Goal: Use online tool/utility

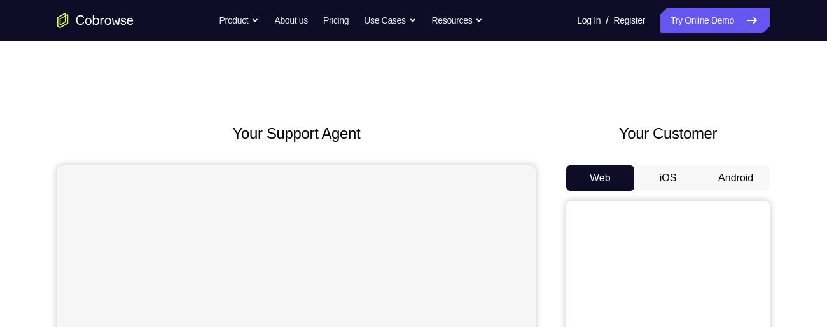
click at [730, 181] on button "Android" at bounding box center [736, 177] width 68 height 25
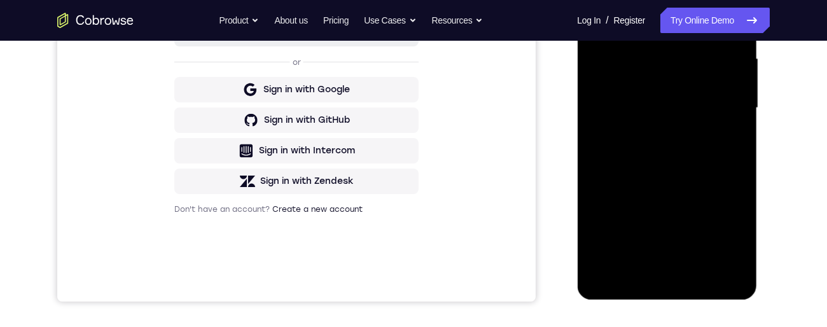
scroll to position [289, 0]
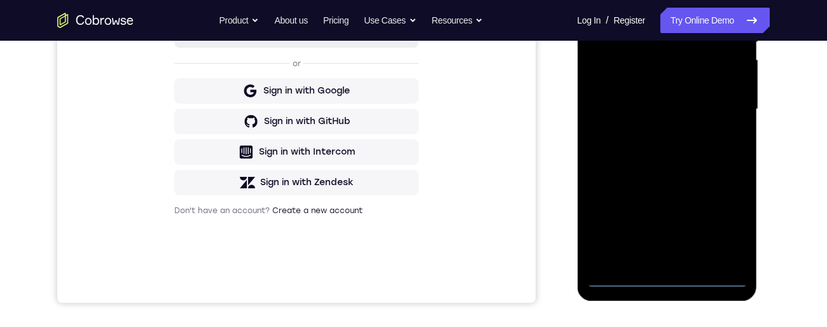
click at [670, 281] on div at bounding box center [667, 109] width 160 height 356
click at [731, 223] on div at bounding box center [667, 109] width 160 height 356
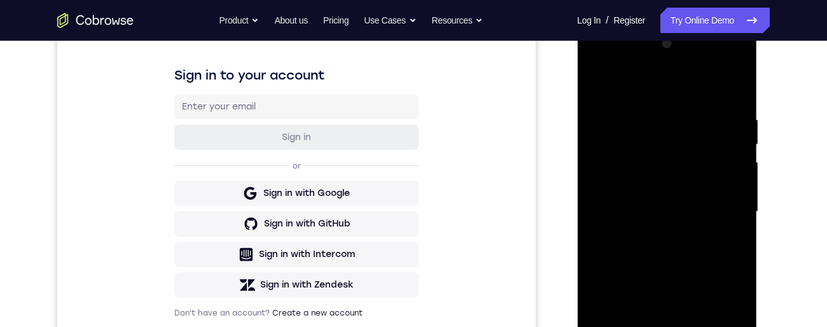
click at [673, 88] on div at bounding box center [667, 212] width 160 height 356
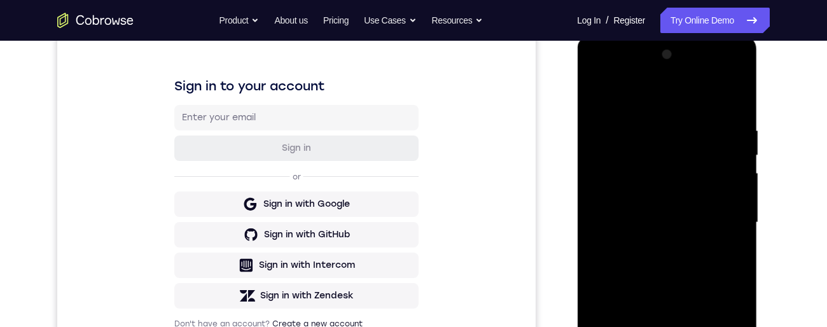
click at [723, 220] on div at bounding box center [667, 223] width 160 height 356
click at [656, 250] on div at bounding box center [667, 223] width 160 height 356
click at [687, 209] on div at bounding box center [667, 223] width 160 height 356
click at [694, 199] on div at bounding box center [667, 223] width 160 height 356
click at [714, 228] on div at bounding box center [667, 223] width 160 height 356
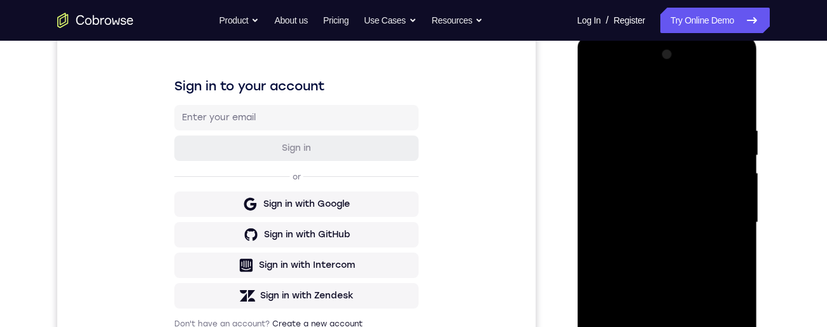
click at [726, 274] on div at bounding box center [667, 223] width 160 height 356
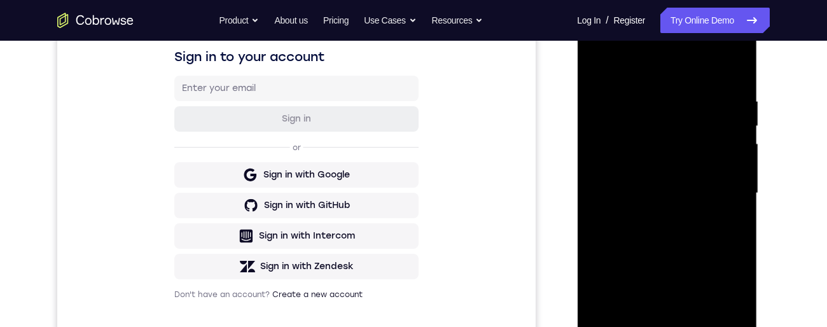
click at [692, 237] on div at bounding box center [667, 193] width 160 height 356
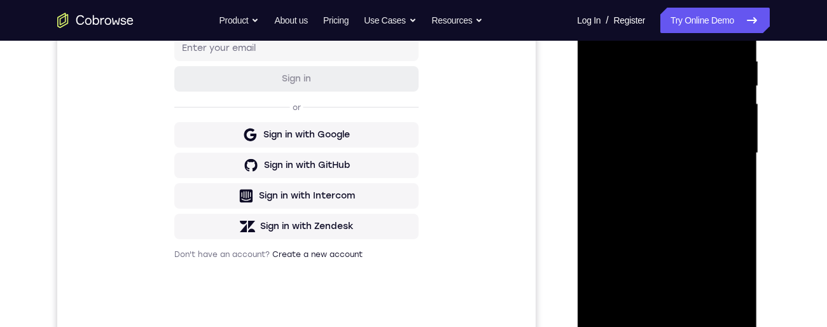
scroll to position [244, 0]
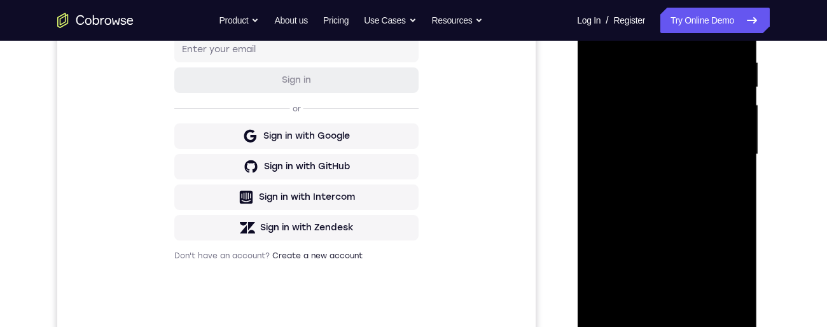
click at [703, 206] on div at bounding box center [667, 154] width 160 height 356
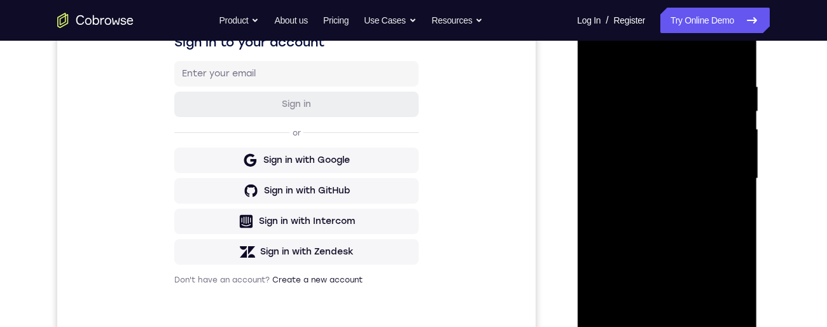
click at [652, 79] on div at bounding box center [667, 179] width 160 height 356
click at [734, 59] on div at bounding box center [667, 179] width 160 height 356
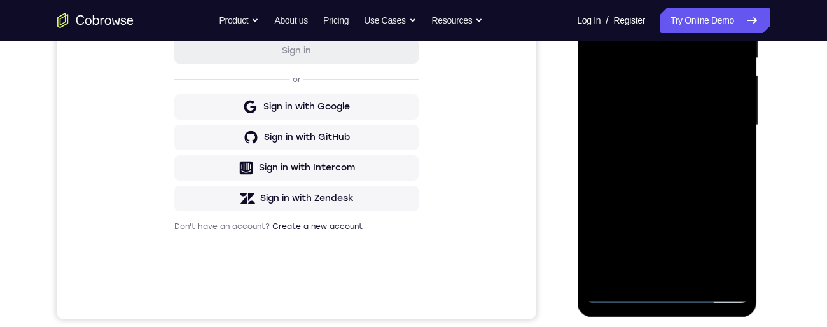
click at [702, 277] on div at bounding box center [667, 125] width 160 height 356
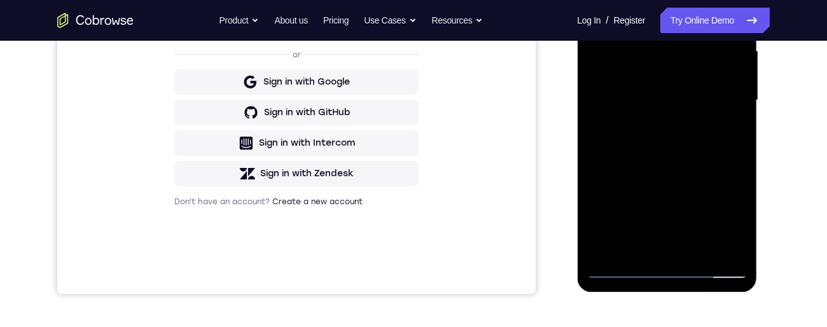
scroll to position [299, 0]
click at [682, 174] on div at bounding box center [667, 100] width 160 height 356
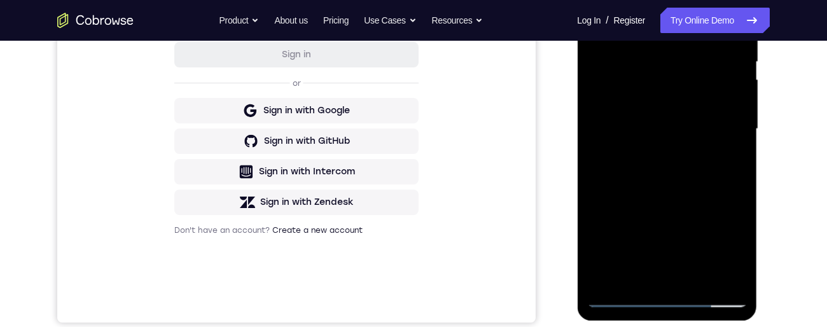
scroll to position [265, 0]
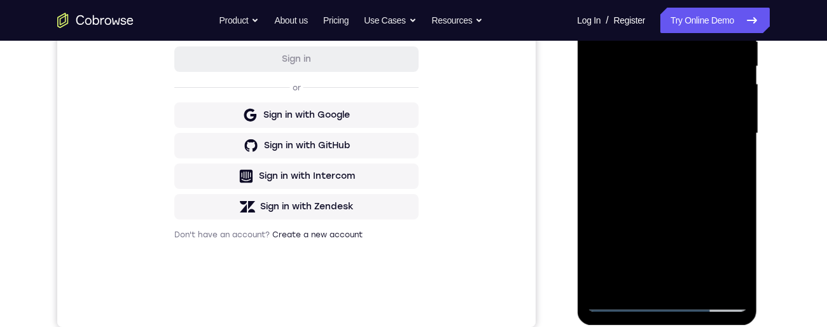
click at [708, 124] on div at bounding box center [667, 133] width 160 height 356
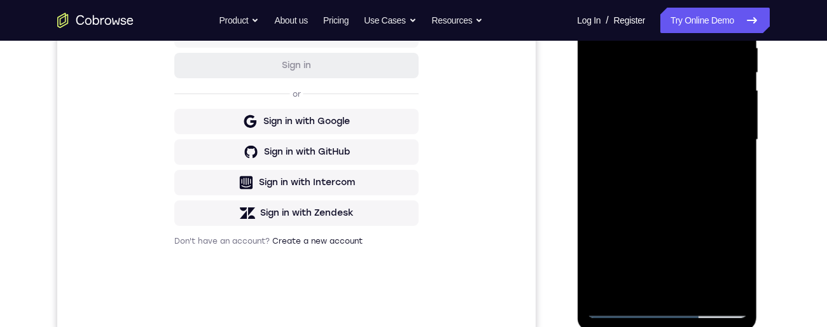
click at [656, 289] on div at bounding box center [667, 140] width 160 height 356
click at [668, 197] on div at bounding box center [667, 140] width 160 height 356
click at [733, 168] on div at bounding box center [667, 140] width 160 height 356
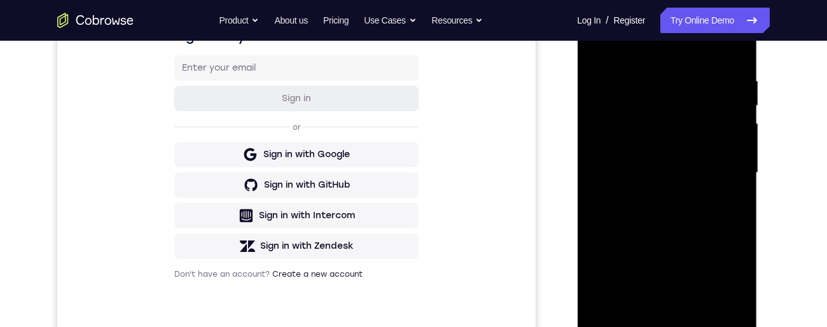
scroll to position [322, 0]
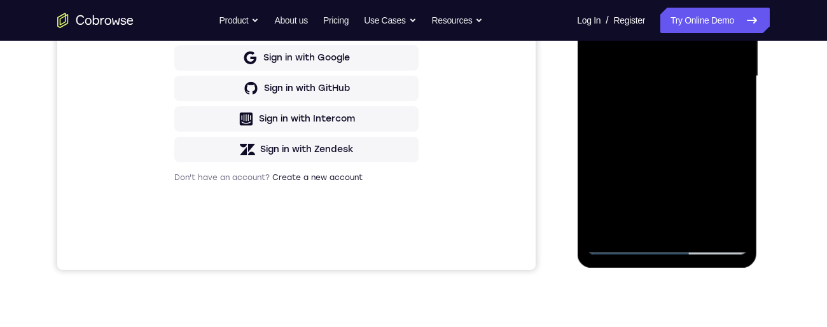
click at [624, 247] on div at bounding box center [667, 76] width 160 height 356
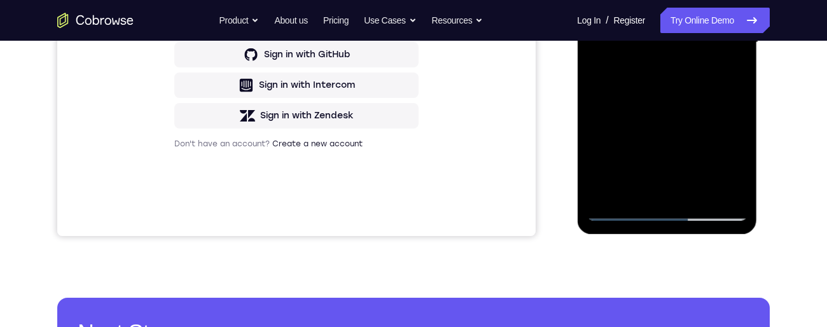
click at [624, 211] on div at bounding box center [667, 42] width 160 height 356
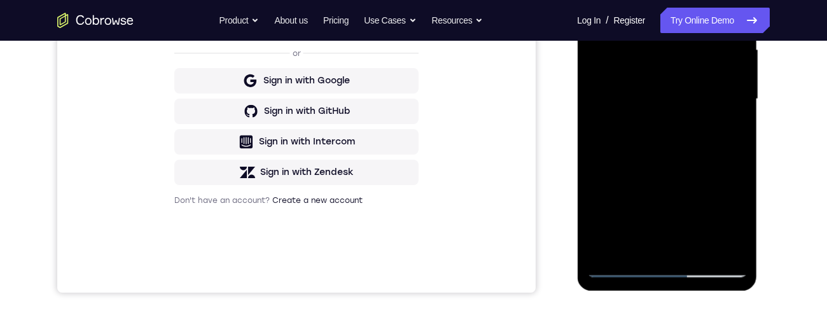
scroll to position [241, 0]
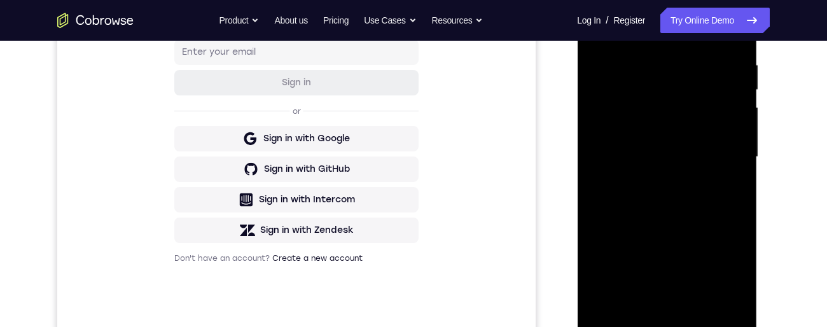
click at [705, 182] on div at bounding box center [667, 157] width 160 height 356
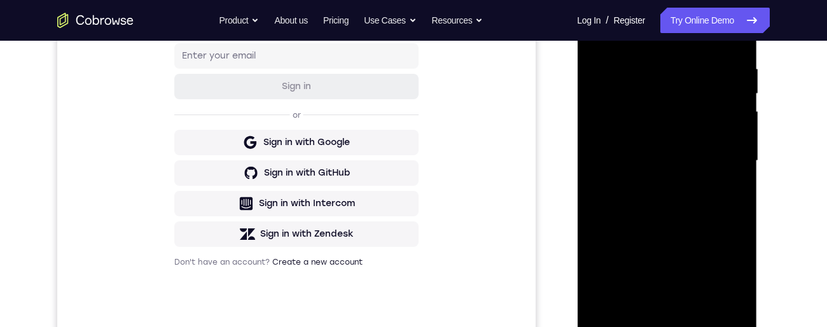
click at [650, 188] on div at bounding box center [667, 161] width 160 height 356
click at [684, 183] on div at bounding box center [667, 161] width 160 height 356
click at [734, 195] on div at bounding box center [667, 161] width 160 height 356
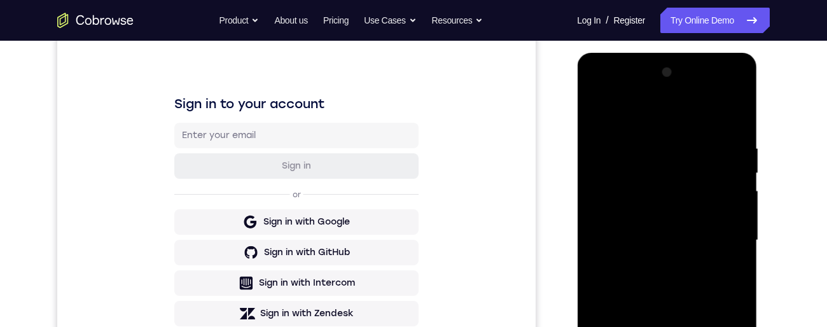
scroll to position [151, 0]
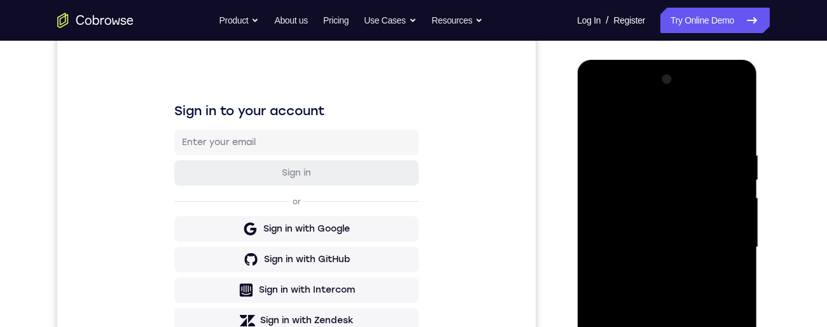
click at [681, 213] on div at bounding box center [667, 247] width 160 height 356
click at [705, 259] on div at bounding box center [667, 247] width 160 height 356
click at [732, 281] on div at bounding box center [667, 247] width 160 height 356
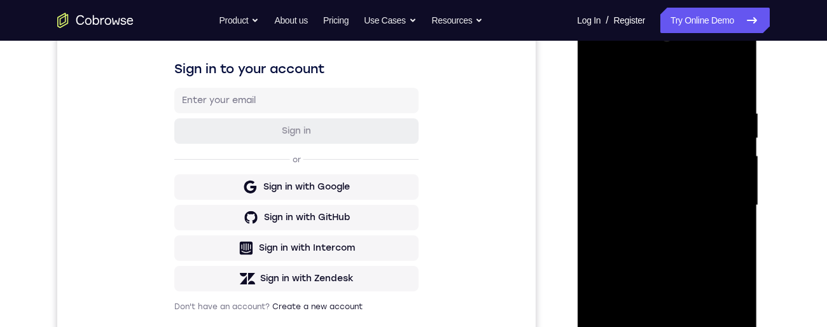
scroll to position [167, 0]
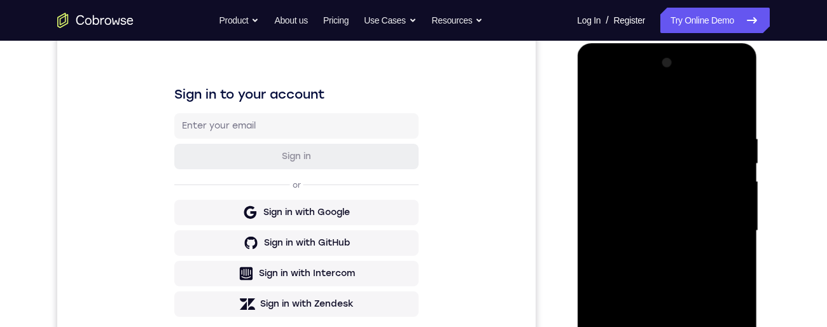
click at [696, 195] on div at bounding box center [667, 231] width 160 height 356
click at [723, 242] on div at bounding box center [667, 231] width 160 height 356
click at [738, 263] on div at bounding box center [667, 231] width 160 height 356
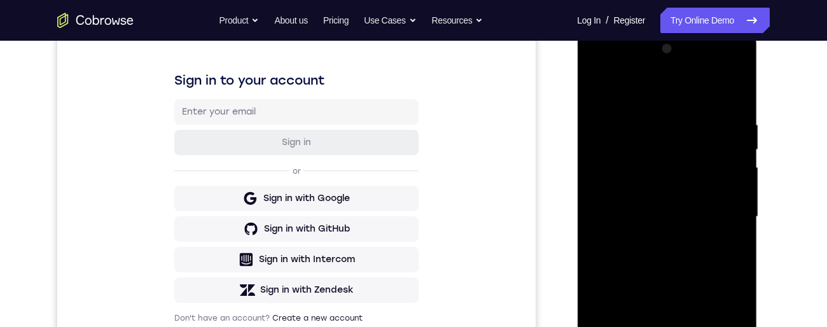
scroll to position [157, 0]
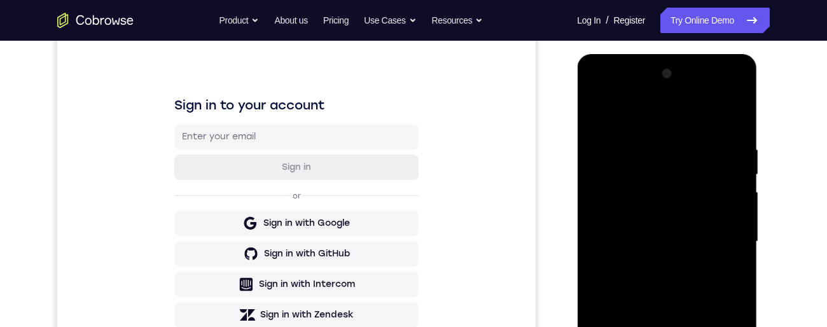
click at [600, 120] on div at bounding box center [667, 242] width 160 height 356
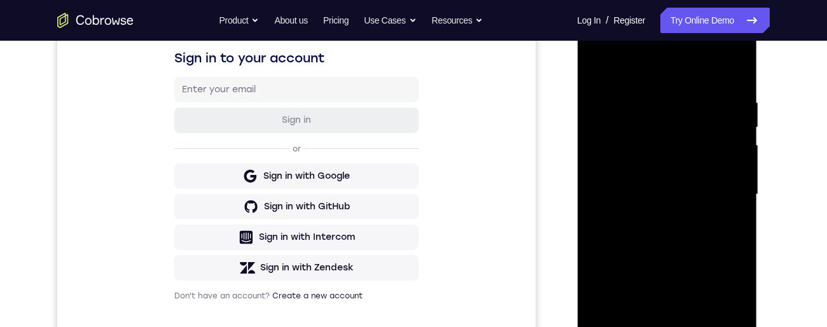
scroll to position [202, 0]
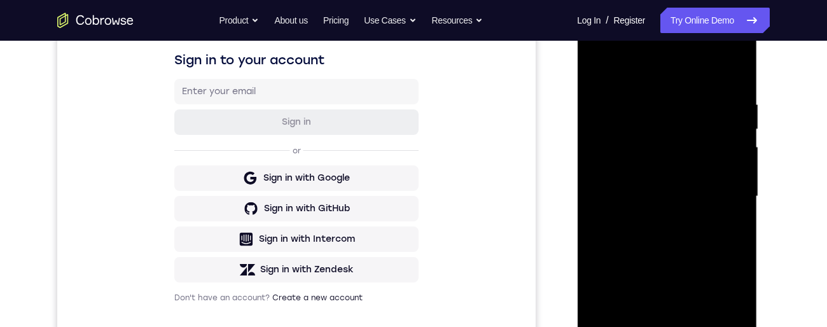
click at [713, 220] on div at bounding box center [667, 196] width 160 height 356
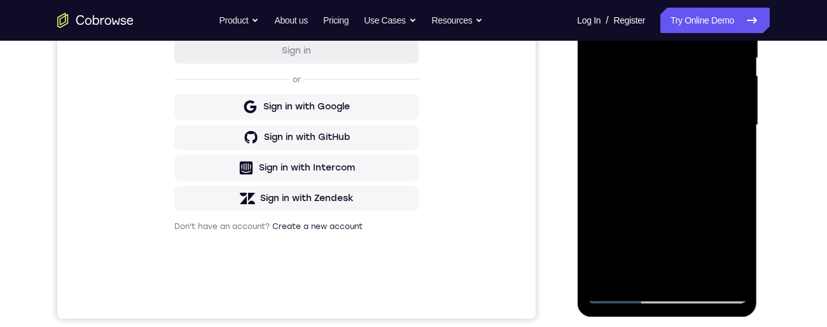
scroll to position [274, 0]
click at [730, 160] on div at bounding box center [667, 125] width 160 height 356
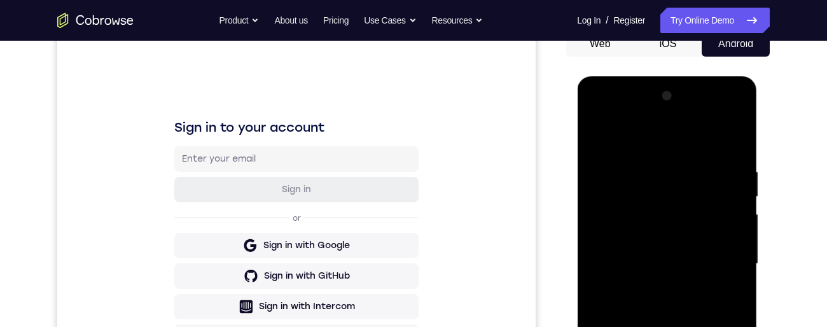
click at [598, 140] on div at bounding box center [667, 264] width 160 height 356
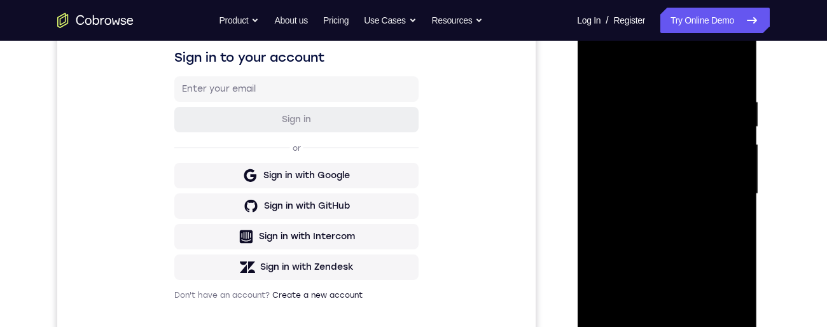
scroll to position [175, 0]
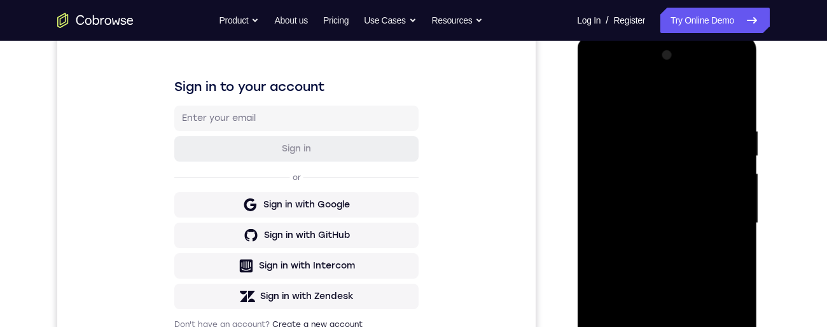
click at [601, 94] on div at bounding box center [667, 223] width 160 height 356
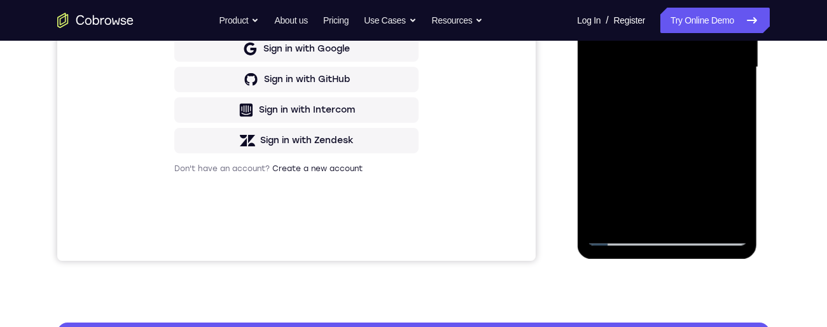
scroll to position [243, 0]
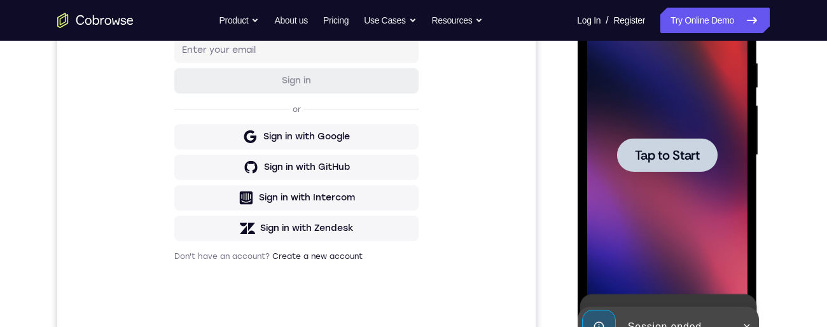
click at [700, 148] on div at bounding box center [667, 155] width 101 height 34
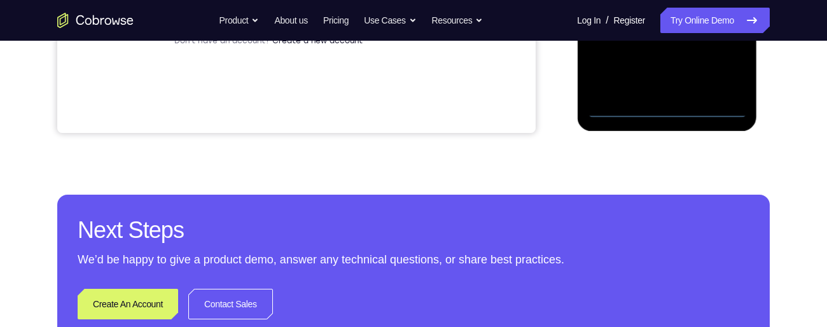
scroll to position [458, 0]
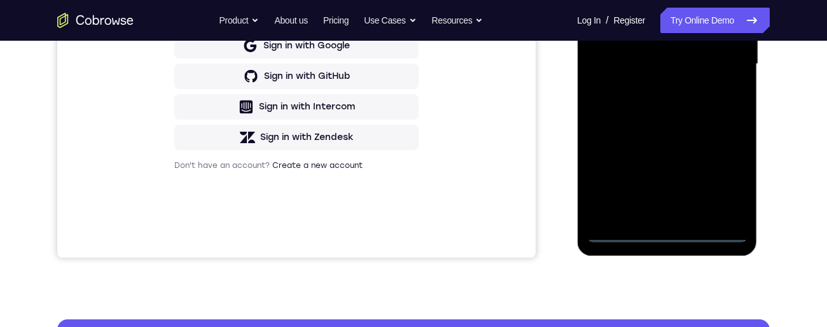
scroll to position [191, 0]
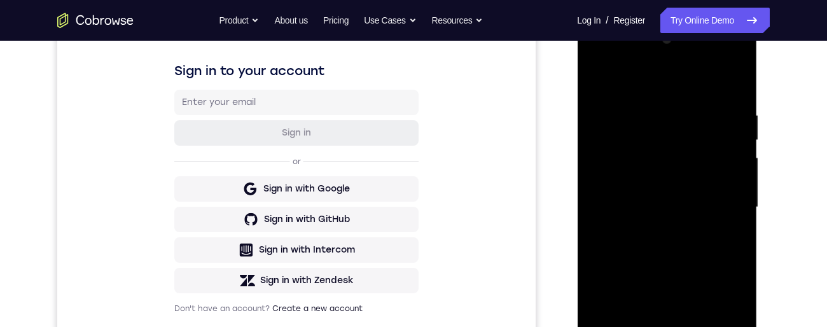
click at [688, 79] on div at bounding box center [667, 207] width 160 height 356
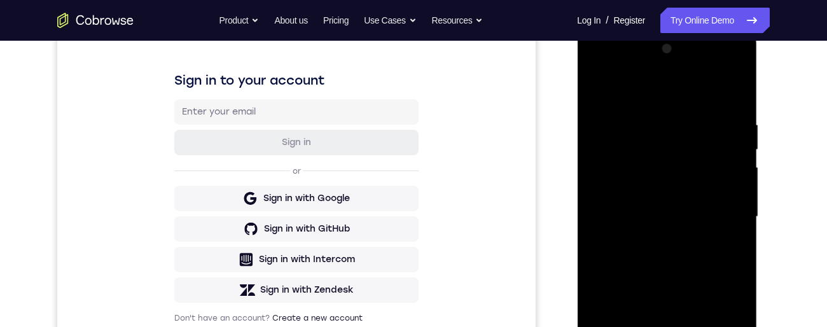
click at [726, 215] on div at bounding box center [667, 217] width 160 height 356
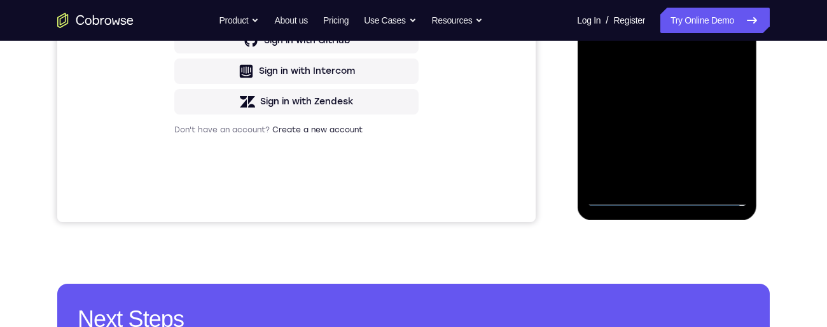
click at [656, 178] on div at bounding box center [667, 28] width 160 height 356
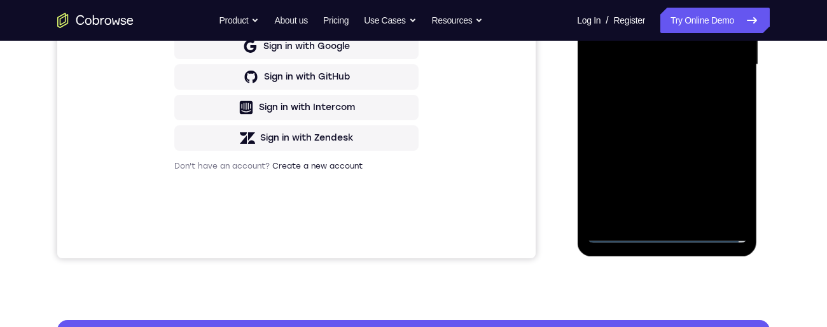
scroll to position [298, 0]
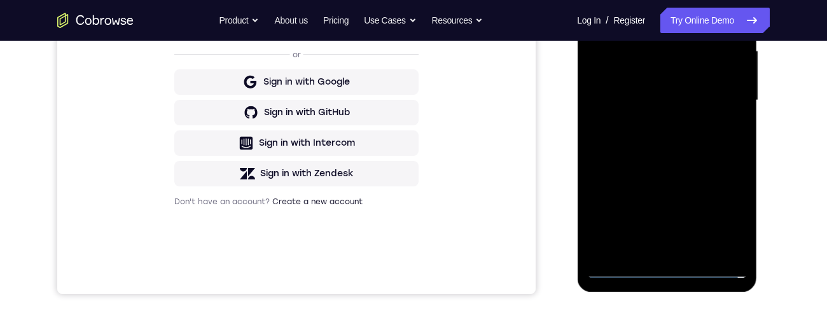
click at [706, 88] on div at bounding box center [667, 100] width 160 height 356
click at [673, 67] on div at bounding box center [667, 100] width 160 height 356
click at [715, 106] on div at bounding box center [667, 100] width 160 height 356
click at [715, 144] on div at bounding box center [667, 100] width 160 height 356
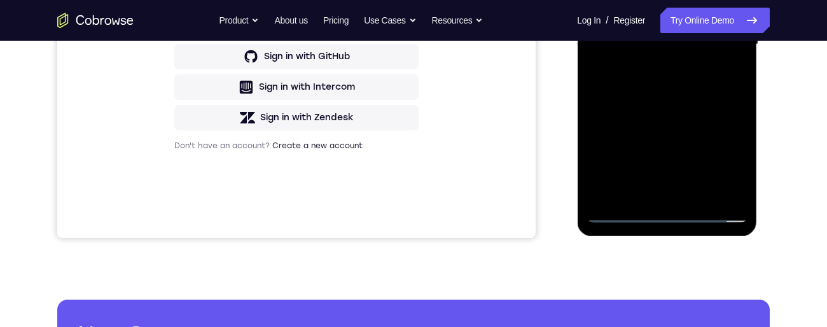
scroll to position [355, 0]
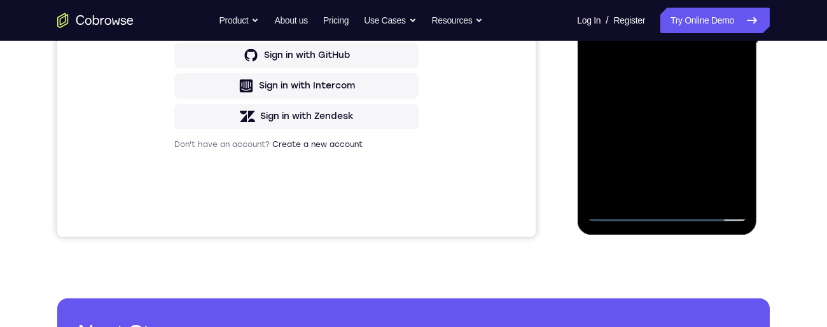
click at [690, 83] on div at bounding box center [667, 43] width 160 height 356
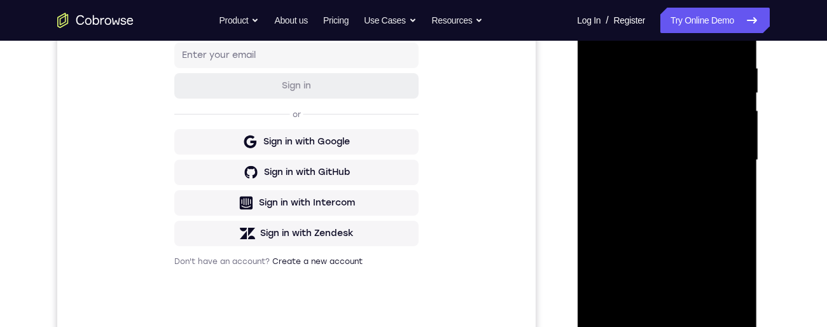
scroll to position [238, 0]
click at [703, 211] on div at bounding box center [667, 160] width 160 height 356
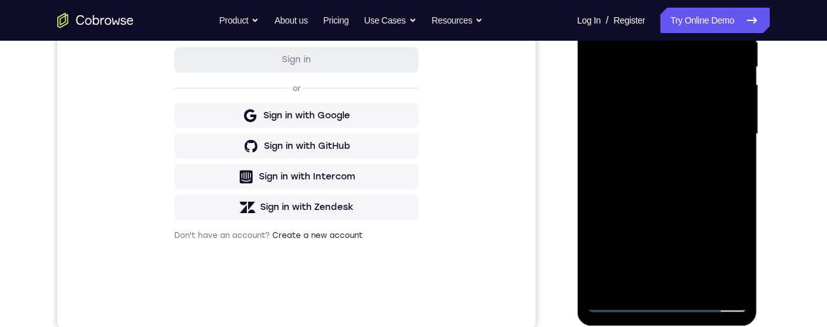
scroll to position [268, 0]
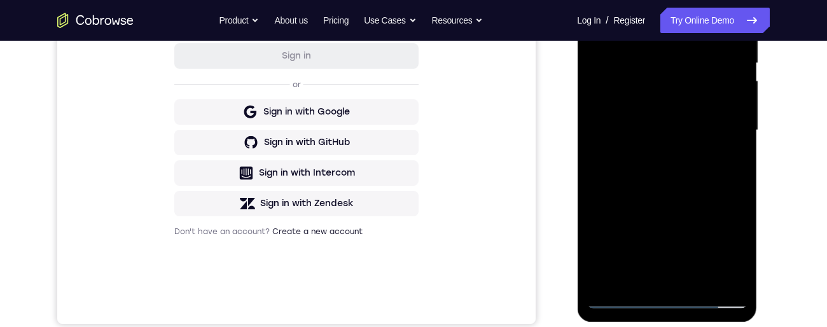
click at [740, 186] on div at bounding box center [667, 130] width 160 height 356
click at [736, 181] on div at bounding box center [667, 130] width 160 height 356
click at [737, 185] on div at bounding box center [667, 130] width 160 height 356
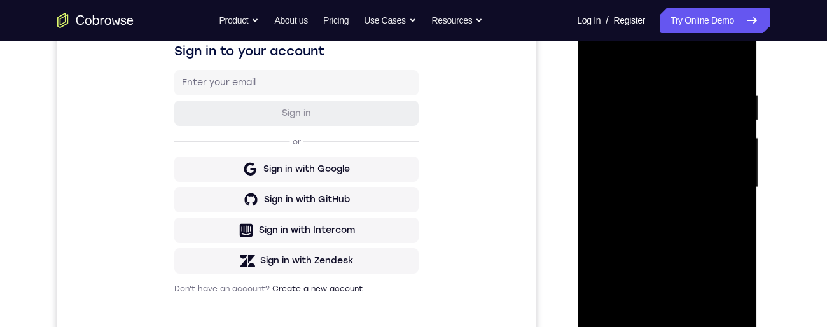
click at [645, 90] on div at bounding box center [667, 188] width 160 height 356
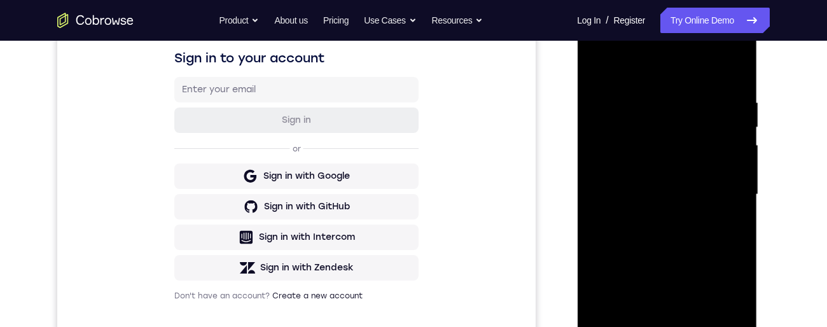
scroll to position [244, 0]
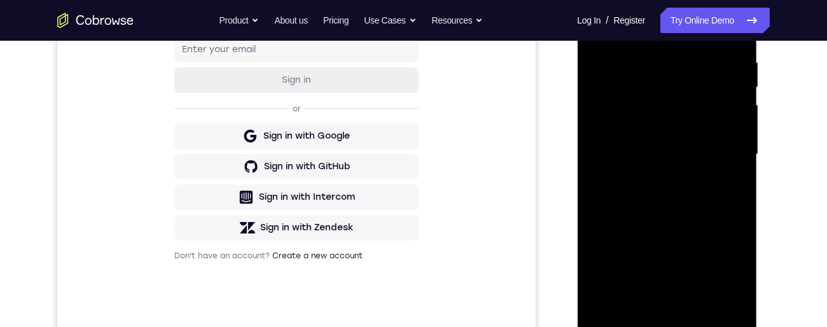
click at [745, 148] on div at bounding box center [667, 154] width 160 height 356
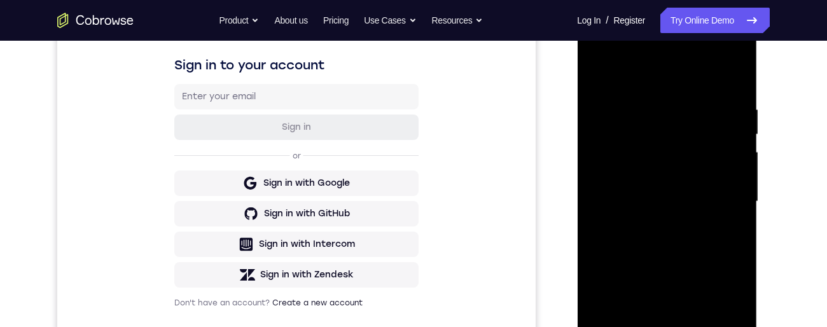
scroll to position [209, 0]
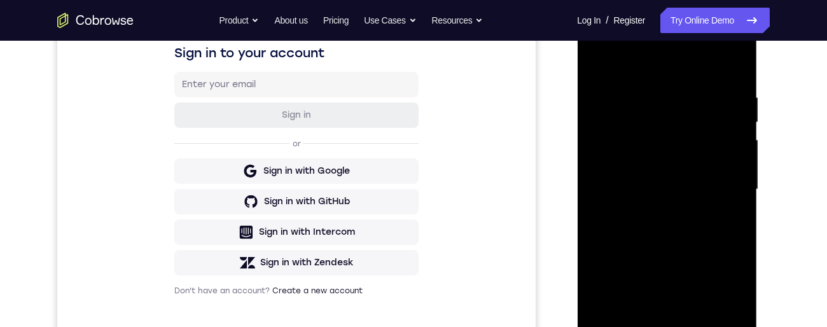
click at [738, 187] on div at bounding box center [667, 189] width 160 height 356
click at [745, 175] on div at bounding box center [667, 189] width 160 height 356
click at [745, 177] on div at bounding box center [667, 189] width 160 height 356
click at [745, 180] on div at bounding box center [667, 189] width 160 height 356
click at [739, 176] on div at bounding box center [667, 189] width 160 height 356
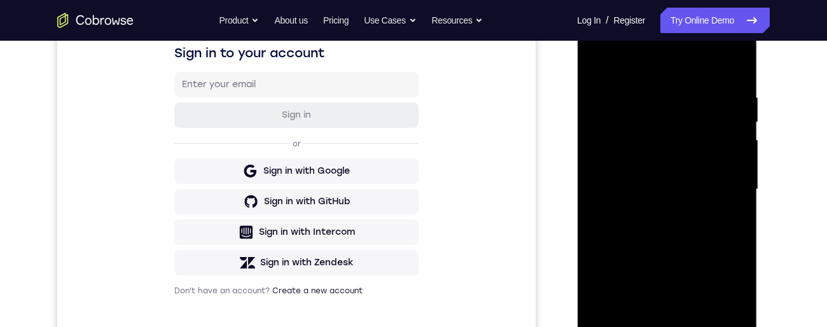
click at [738, 170] on div at bounding box center [667, 189] width 160 height 356
click at [739, 171] on div at bounding box center [667, 189] width 160 height 356
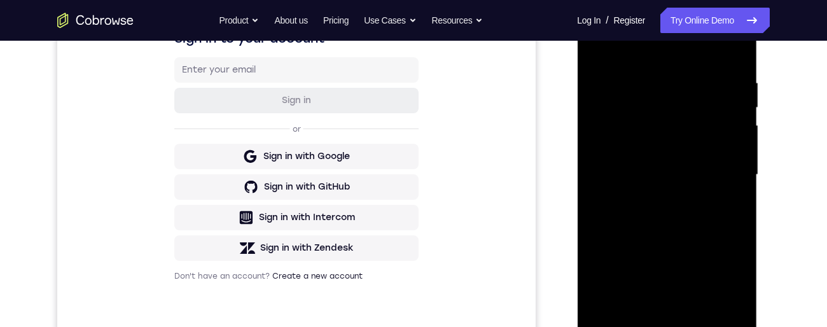
scroll to position [220, 0]
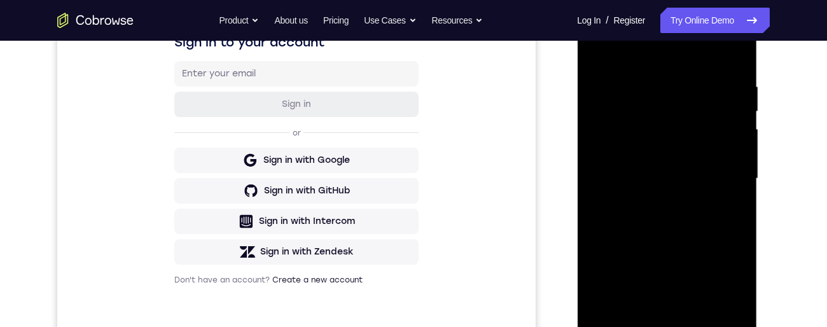
click at [738, 166] on div at bounding box center [667, 179] width 160 height 356
click at [736, 168] on div at bounding box center [667, 179] width 160 height 356
click at [736, 167] on div at bounding box center [667, 179] width 160 height 356
click at [738, 174] on div at bounding box center [667, 179] width 160 height 356
click at [740, 167] on div at bounding box center [667, 179] width 160 height 356
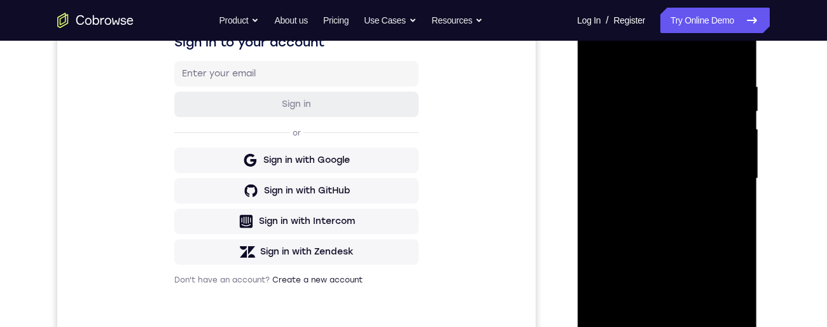
click at [737, 169] on div at bounding box center [667, 179] width 160 height 356
click at [734, 166] on div at bounding box center [667, 179] width 160 height 356
click at [733, 165] on div at bounding box center [667, 179] width 160 height 356
click at [733, 60] on div at bounding box center [667, 179] width 160 height 356
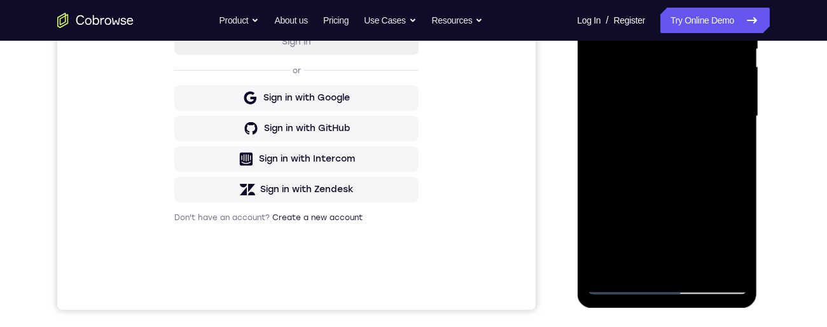
scroll to position [331, 0]
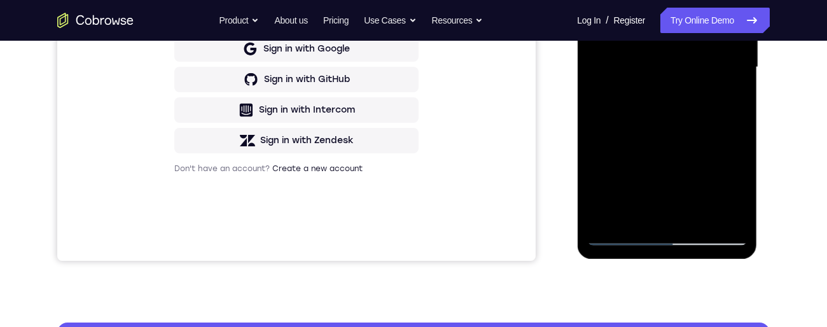
click at [701, 216] on div at bounding box center [667, 67] width 160 height 356
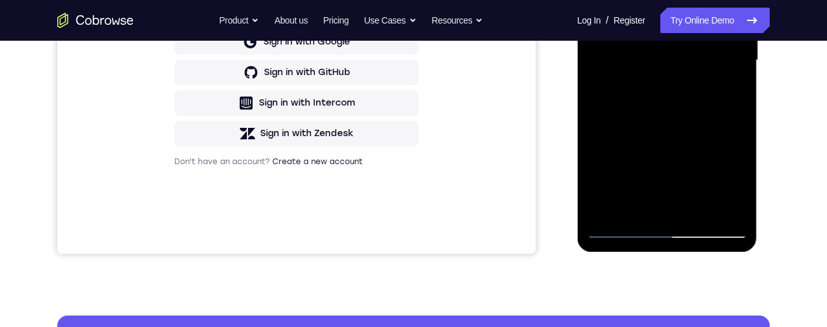
scroll to position [320, 0]
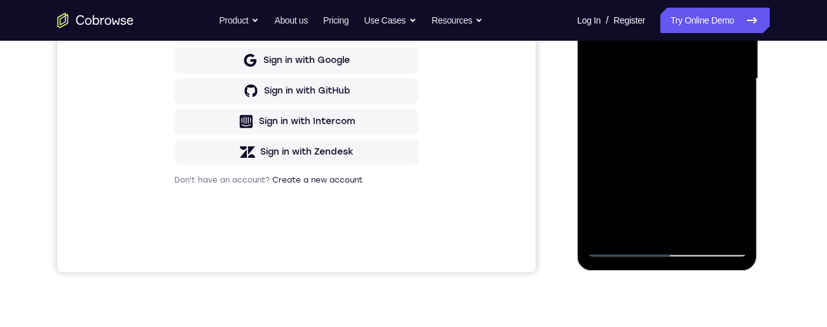
click at [699, 230] on div at bounding box center [667, 79] width 160 height 356
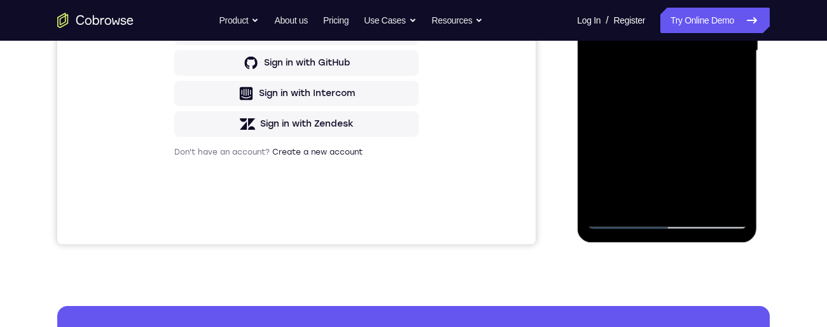
click at [692, 119] on div at bounding box center [667, 51] width 160 height 356
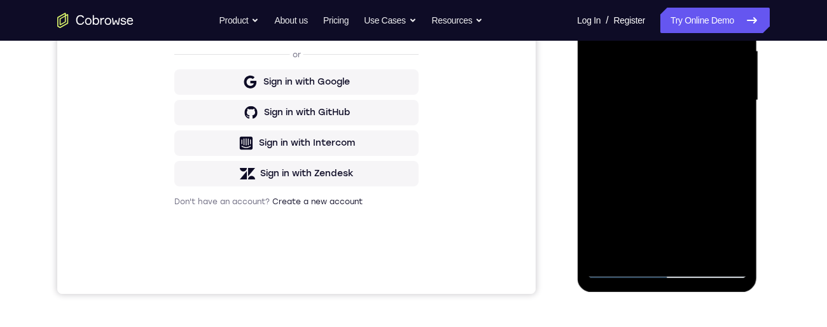
scroll to position [253, 0]
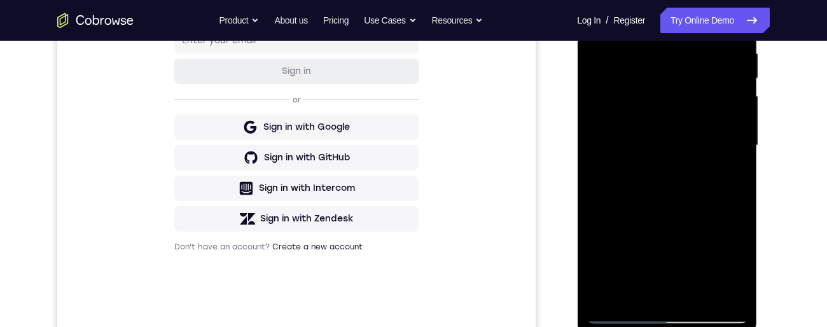
click at [694, 109] on div at bounding box center [667, 146] width 160 height 356
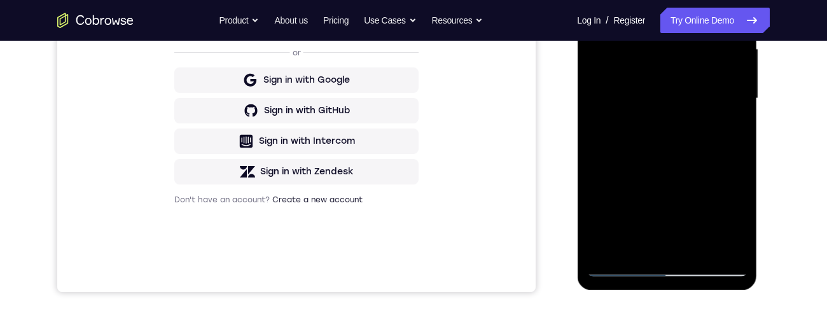
scroll to position [311, 0]
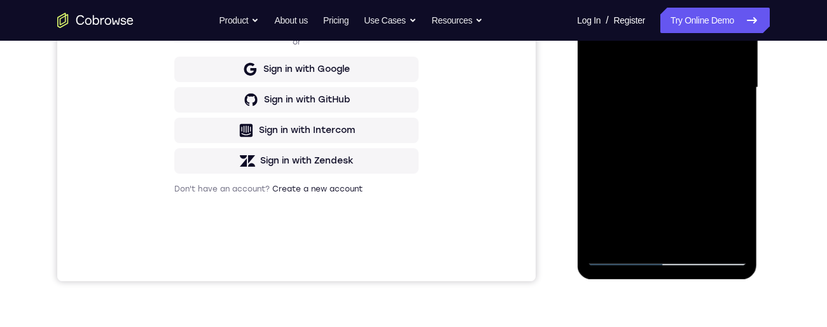
click at [664, 158] on div at bounding box center [667, 88] width 160 height 356
click at [693, 157] on div at bounding box center [667, 88] width 160 height 356
click at [733, 124] on div at bounding box center [667, 88] width 160 height 356
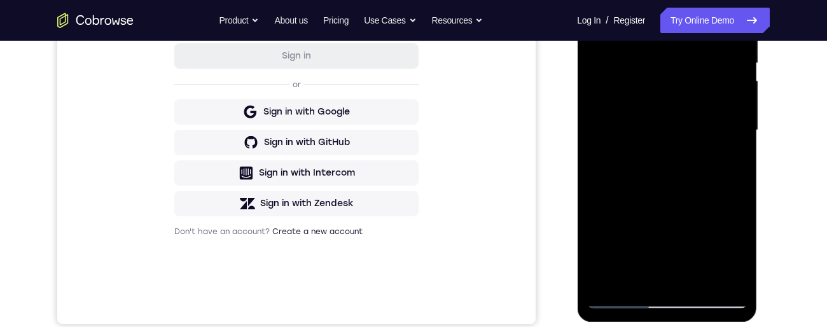
click at [692, 88] on div at bounding box center [667, 130] width 160 height 356
click at [720, 204] on div at bounding box center [667, 130] width 160 height 356
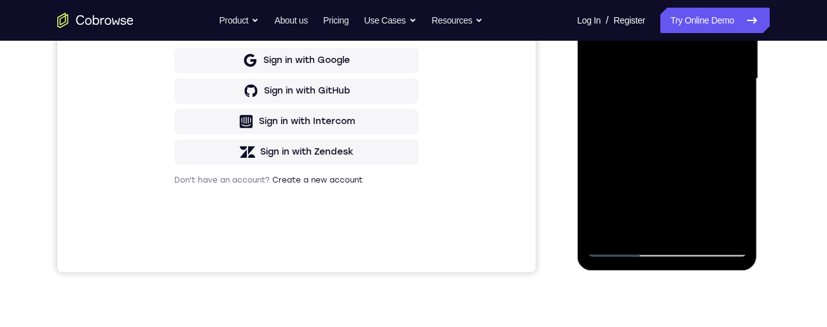
click at [729, 113] on div at bounding box center [667, 79] width 160 height 356
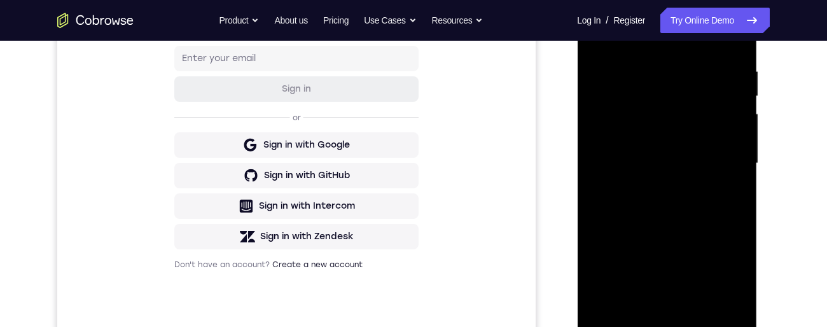
scroll to position [160, 0]
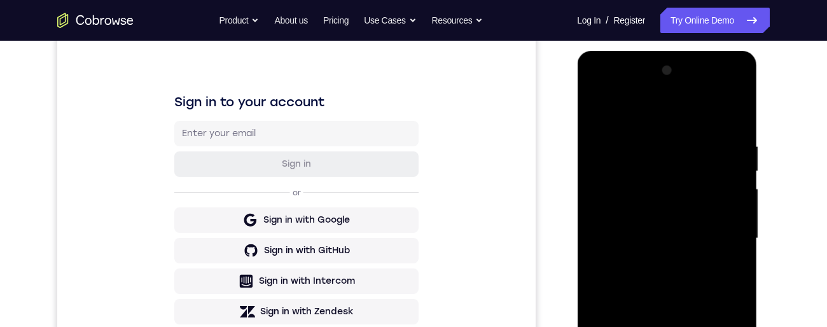
click at [592, 117] on div at bounding box center [667, 238] width 160 height 356
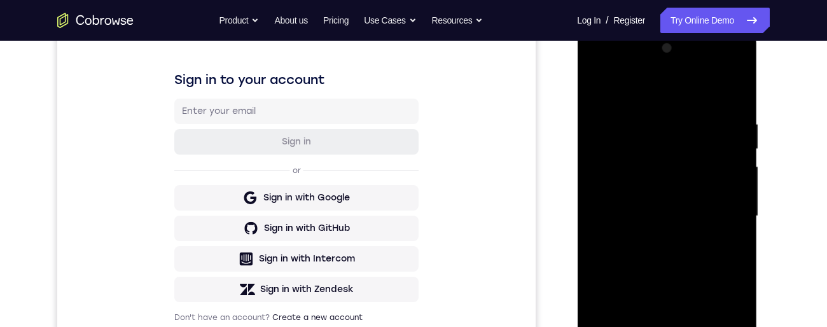
click at [600, 85] on div at bounding box center [667, 216] width 160 height 356
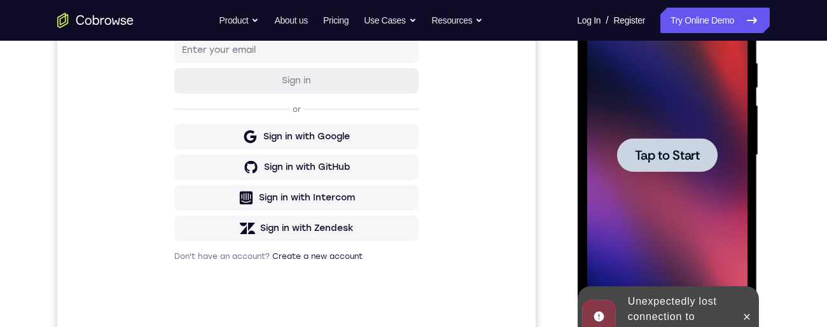
scroll to position [410, 0]
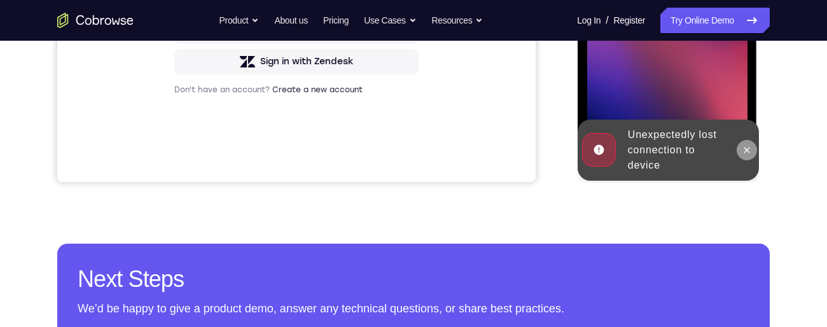
click at [748, 156] on button at bounding box center [746, 150] width 20 height 20
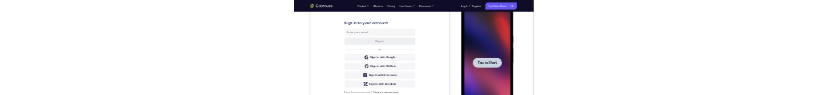
scroll to position [0, 0]
